Goal: Navigation & Orientation: Find specific page/section

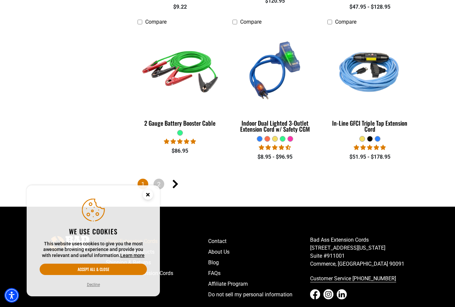
scroll to position [1589, 0]
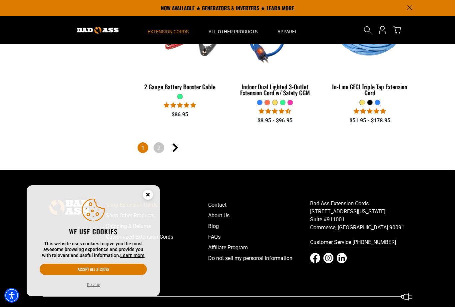
click at [177, 147] on icon "Next page" at bounding box center [176, 147] width 6 height 9
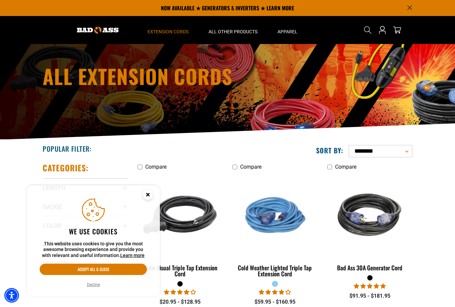
scroll to position [29, 0]
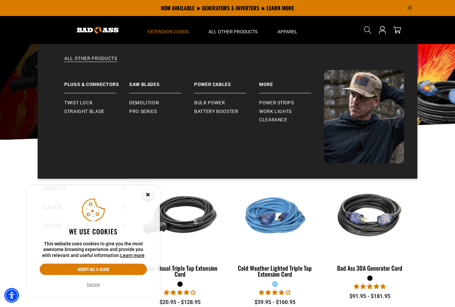
click at [74, 62] on link "All Other Products" at bounding box center [227, 62] width 353 height 15
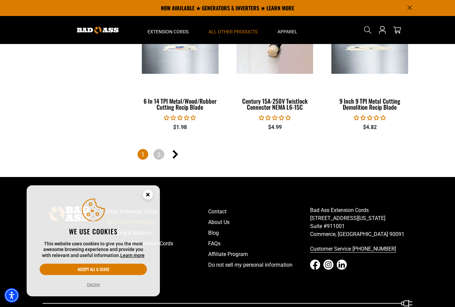
scroll to position [1487, 0]
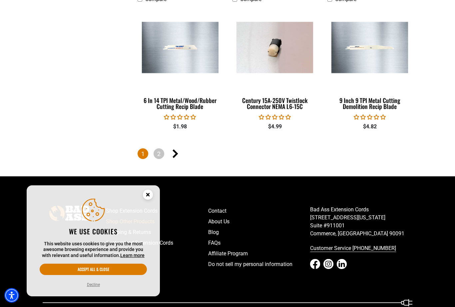
click at [175, 150] on icon "Next page" at bounding box center [176, 153] width 6 height 9
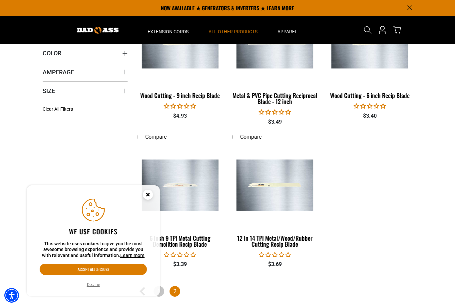
scroll to position [168, 0]
